Goal: Browse casually

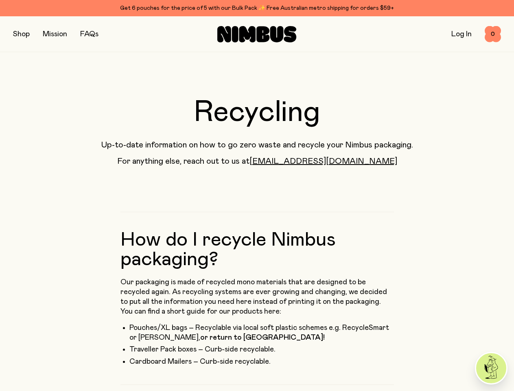
click at [25, 34] on button "button" at bounding box center [21, 33] width 17 height 11
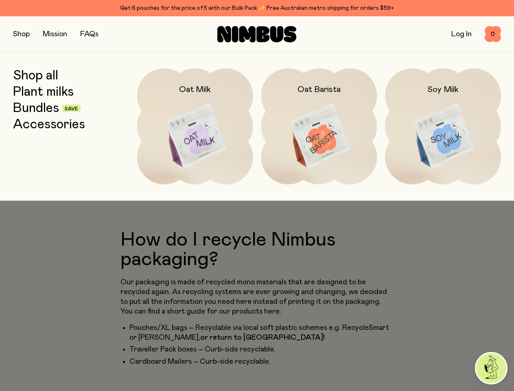
click at [489, 34] on span "0" at bounding box center [492, 34] width 16 height 16
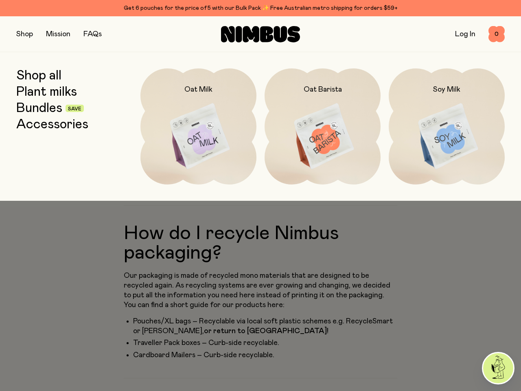
click at [491, 368] on div at bounding box center [260, 195] width 521 height 391
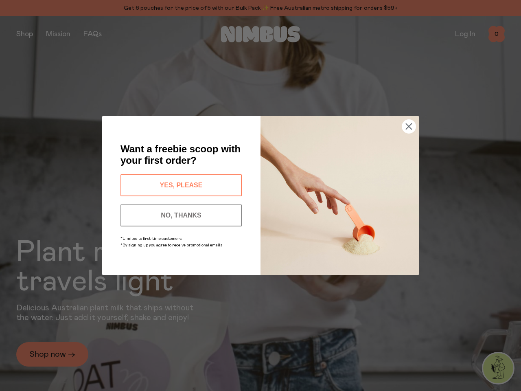
click at [408, 126] on icon "Close dialog" at bounding box center [409, 127] width 6 height 6
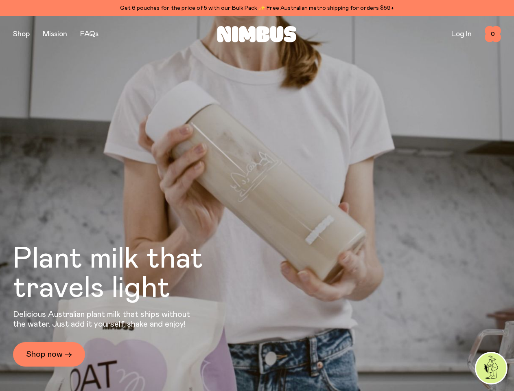
click at [181, 213] on div "Plant milk that travels light Delicious Australian plant milk that ships withou…" at bounding box center [257, 207] width 488 height 382
